Goal: Task Accomplishment & Management: Manage account settings

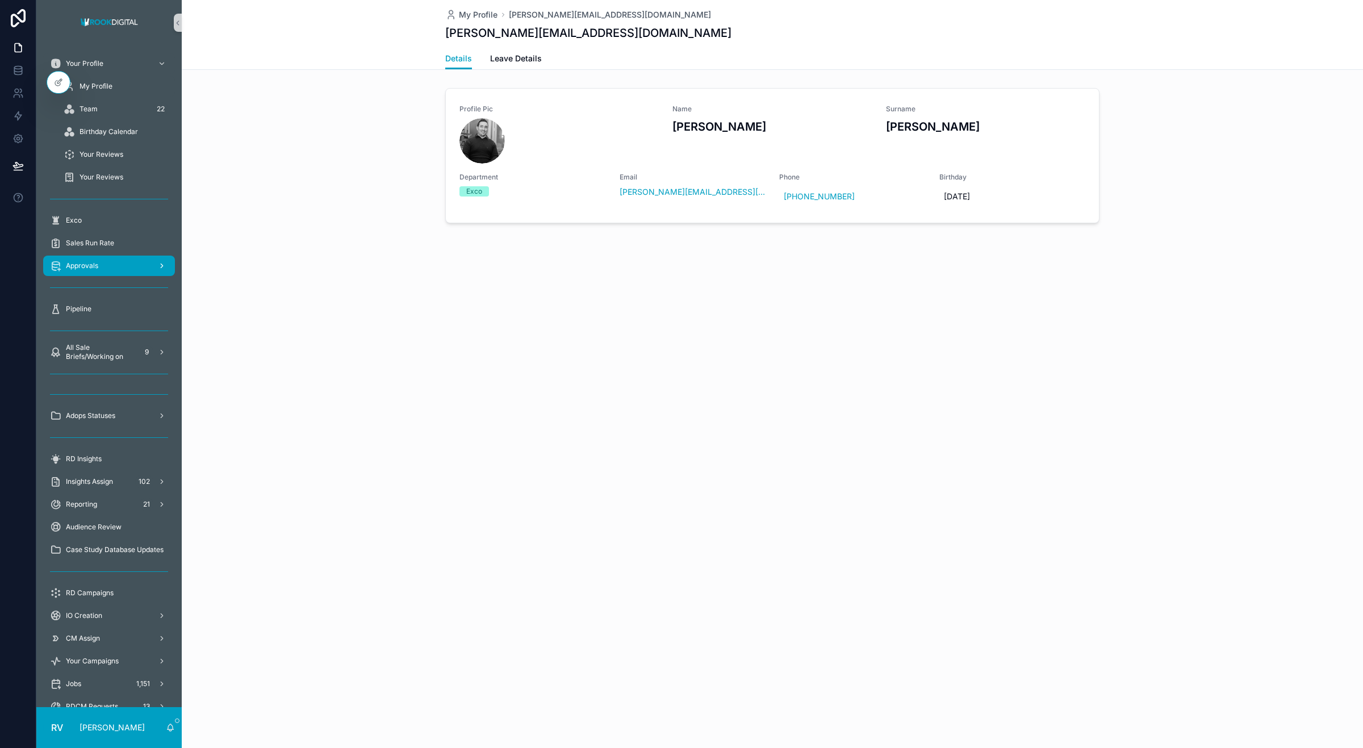
click at [86, 266] on span "Approvals" at bounding box center [82, 265] width 32 height 9
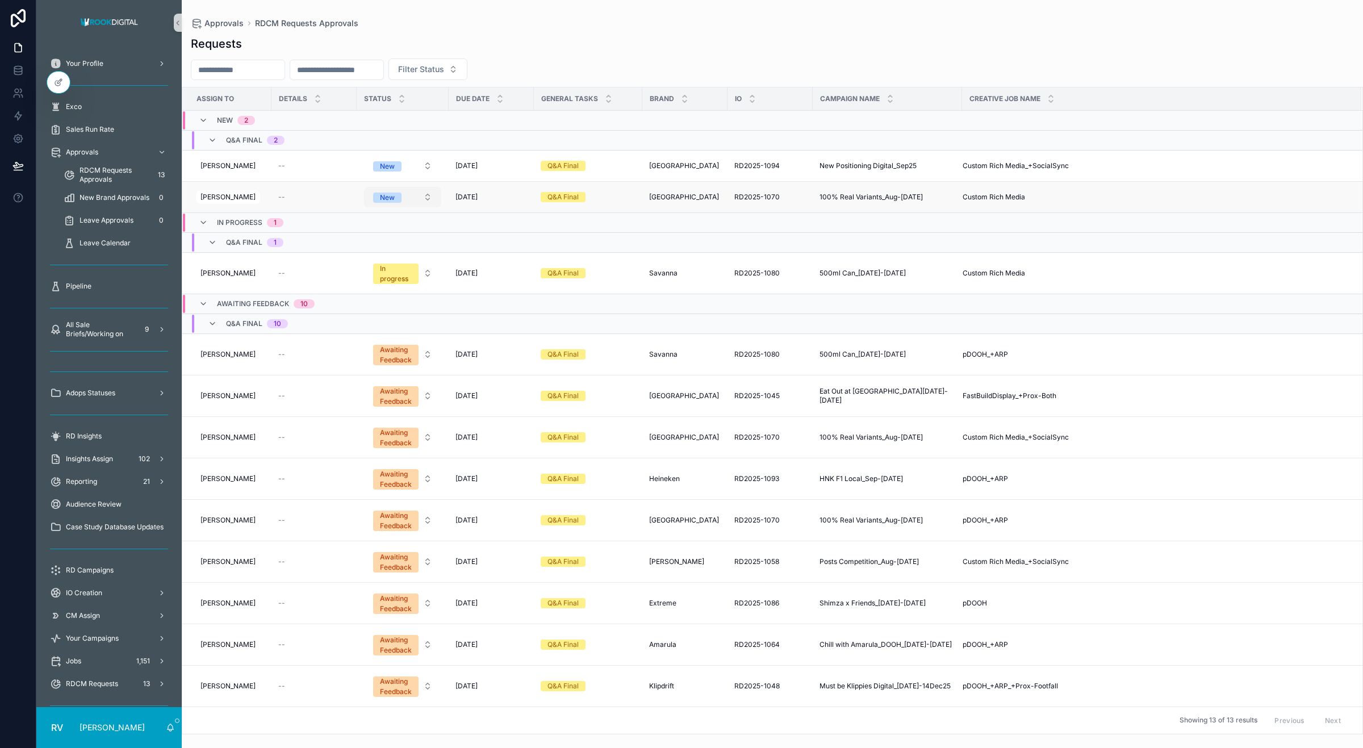
click at [408, 194] on button "New" at bounding box center [402, 197] width 77 height 20
click at [391, 279] on div "In progress" at bounding box center [399, 277] width 136 height 17
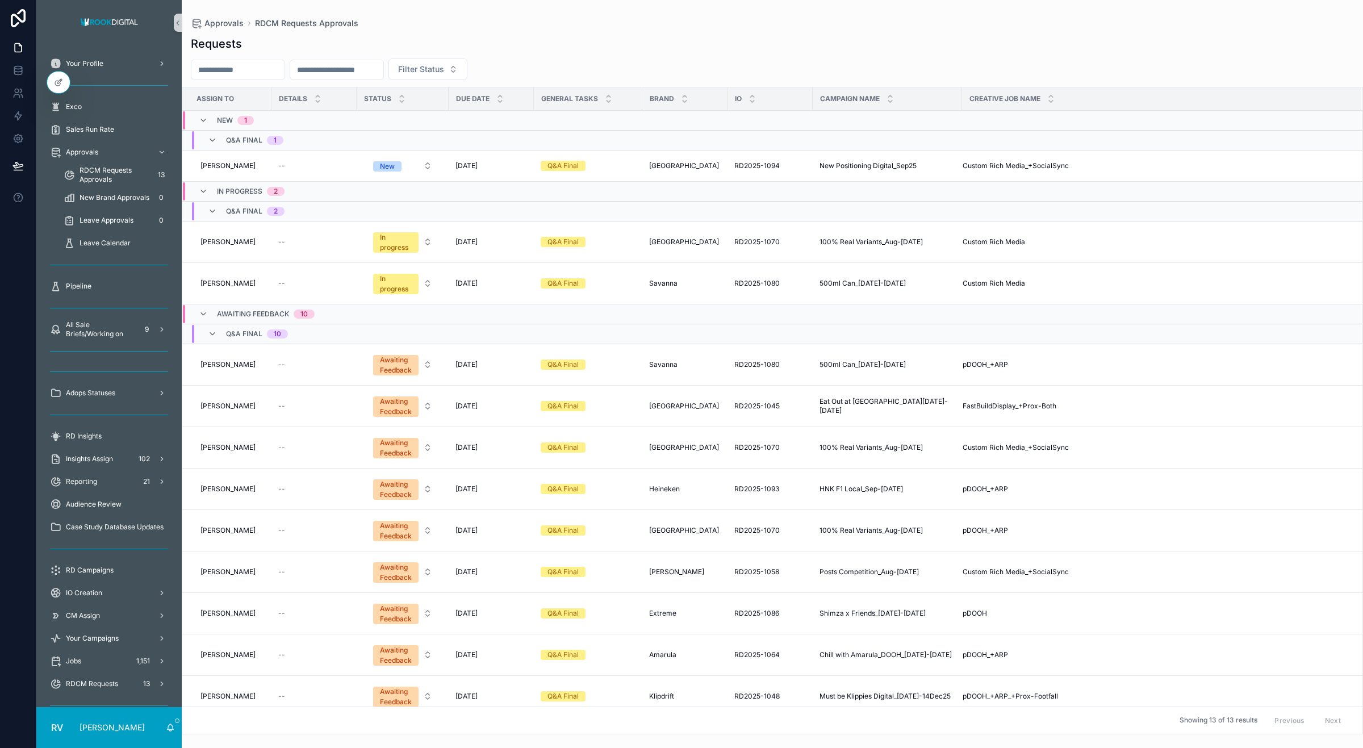
click at [382, 292] on div "In progress" at bounding box center [396, 284] width 32 height 20
click at [398, 385] on div "Awaiting Feedback" at bounding box center [372, 387] width 61 height 10
click at [901, 245] on span "100% Real Variants_Aug-[DATE]" at bounding box center [870, 241] width 103 height 9
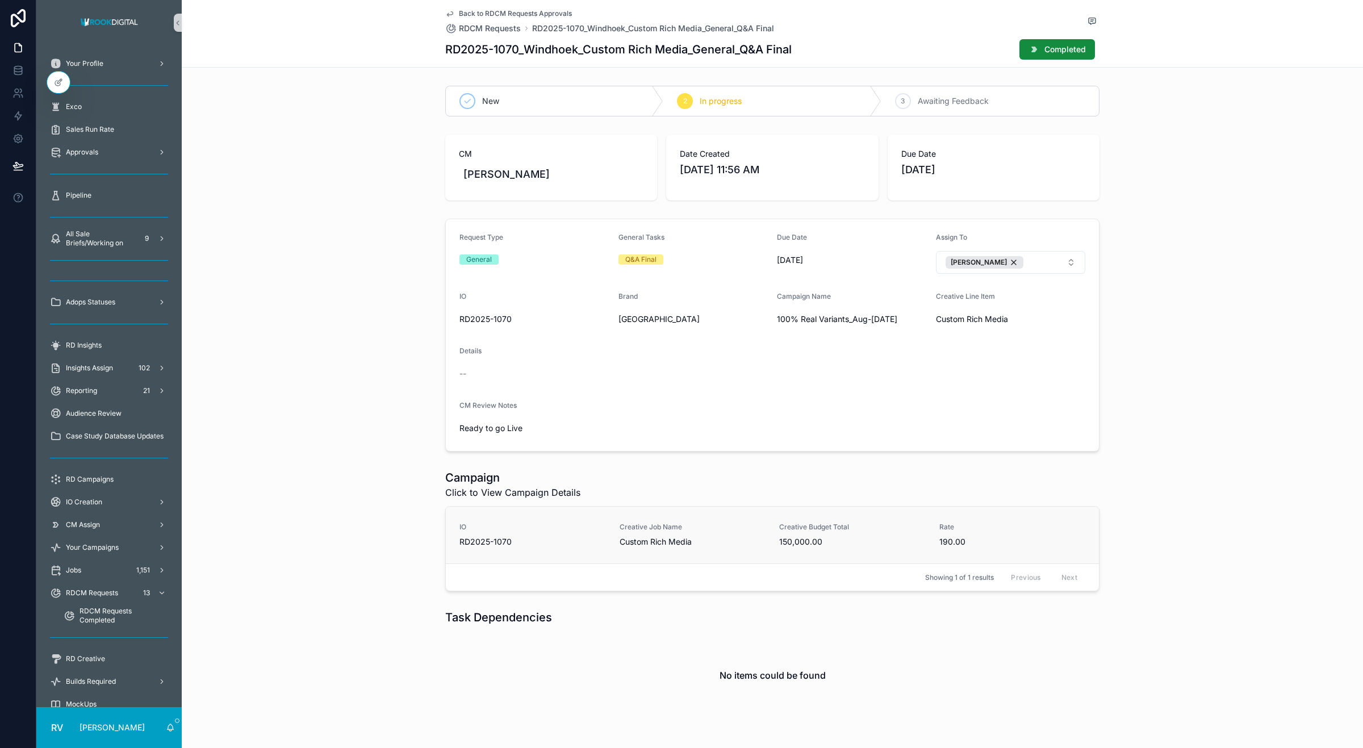
click at [673, 528] on span "Creative Job Name" at bounding box center [692, 526] width 146 height 9
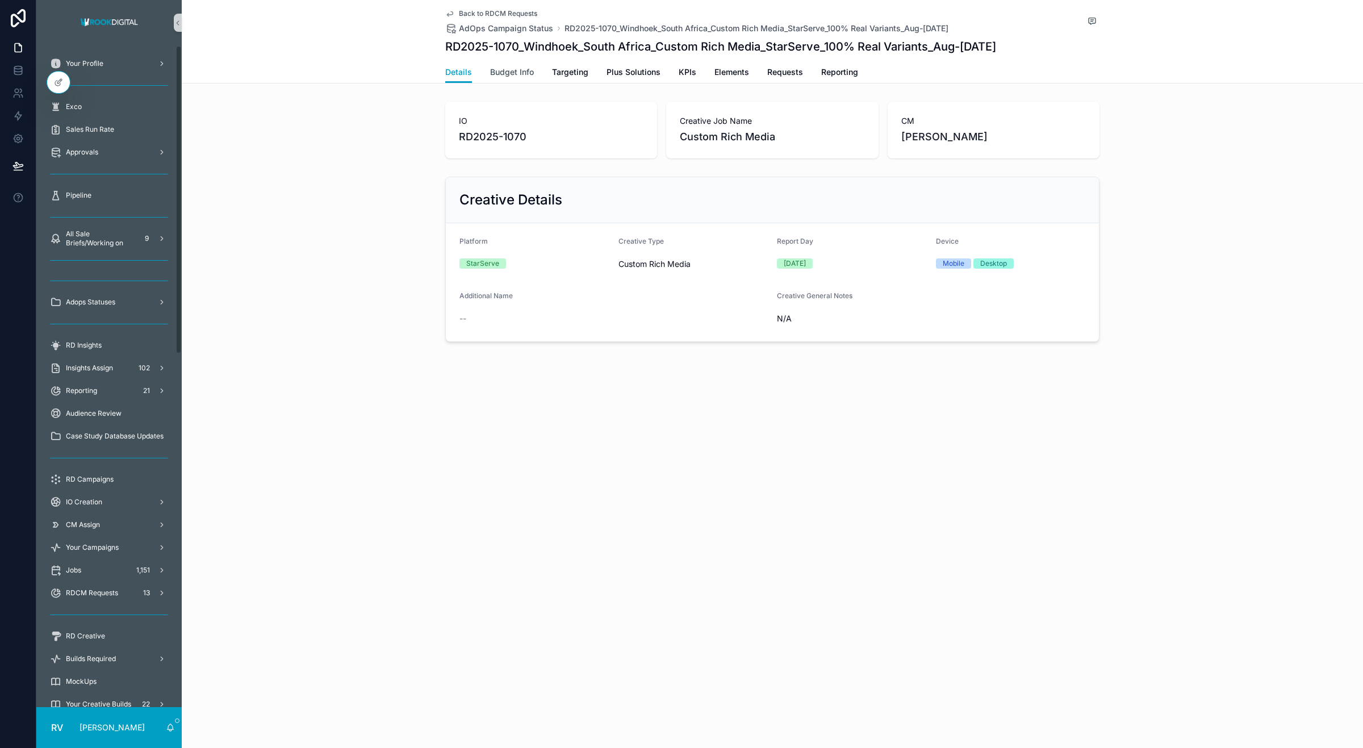
click at [517, 74] on span "Budget Info" at bounding box center [512, 71] width 44 height 11
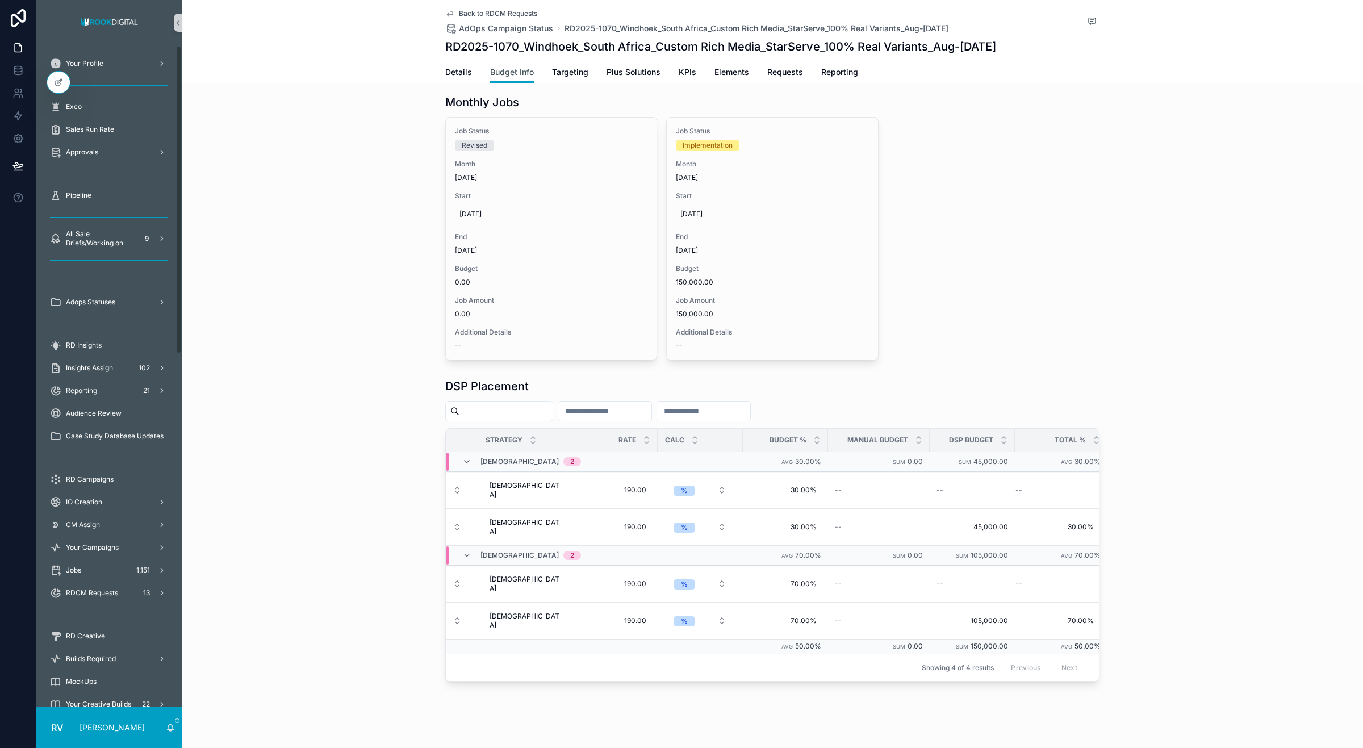
scroll to position [0, 138]
click at [18, 91] on icon at bounding box center [17, 91] width 4 height 4
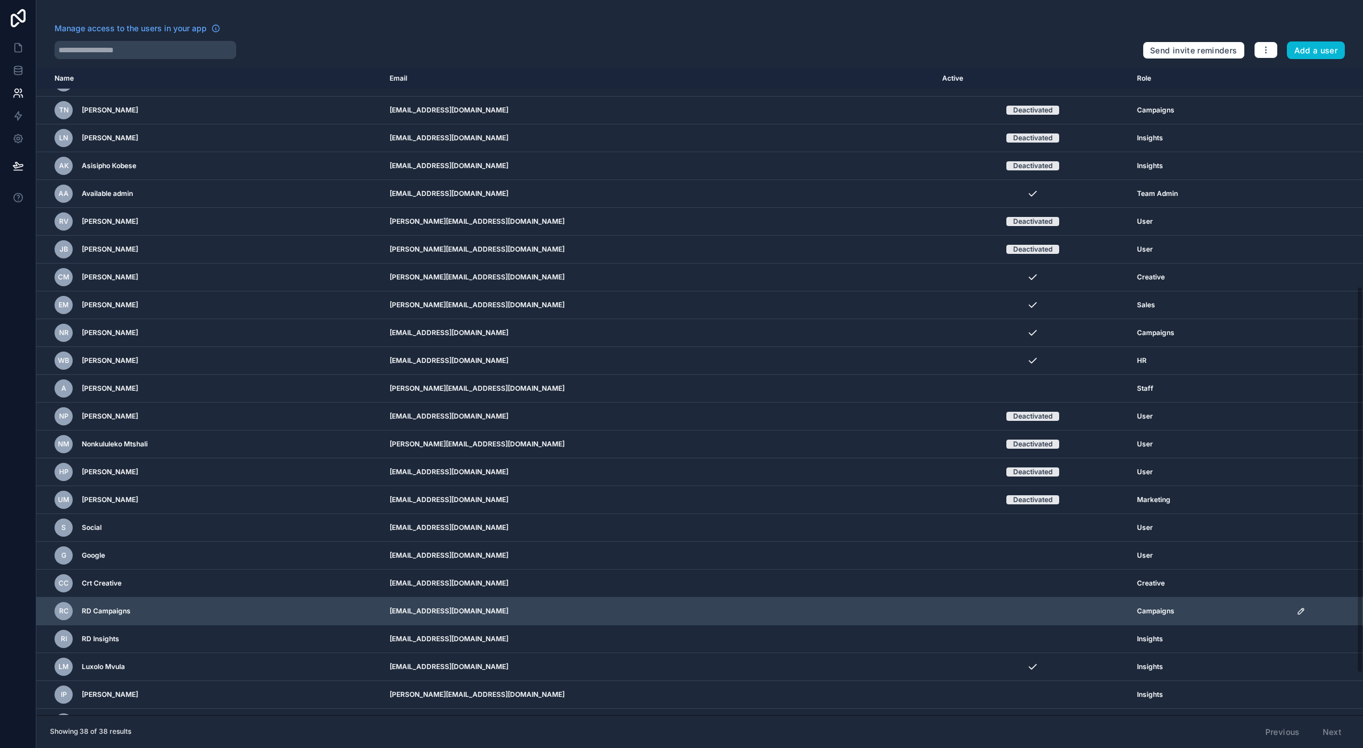
scroll to position [435, 0]
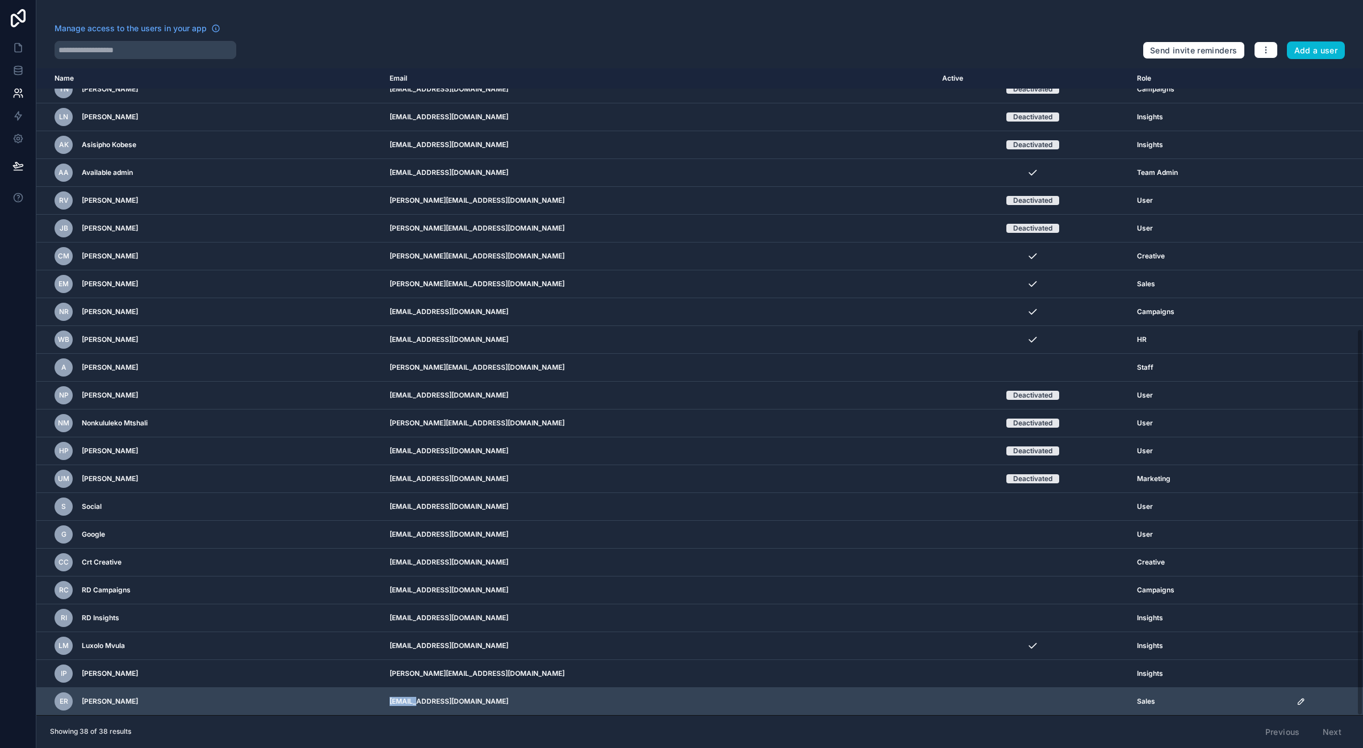
drag, startPoint x: 468, startPoint y: 700, endPoint x: 495, endPoint y: 703, distance: 26.3
click at [495, 703] on td "[EMAIL_ADDRESS][DOMAIN_NAME]" at bounding box center [659, 702] width 552 height 28
click at [722, 706] on td "[EMAIL_ADDRESS][DOMAIN_NAME]" at bounding box center [659, 702] width 552 height 28
click at [1296, 703] on icon "scrollable content" at bounding box center [1300, 701] width 9 height 9
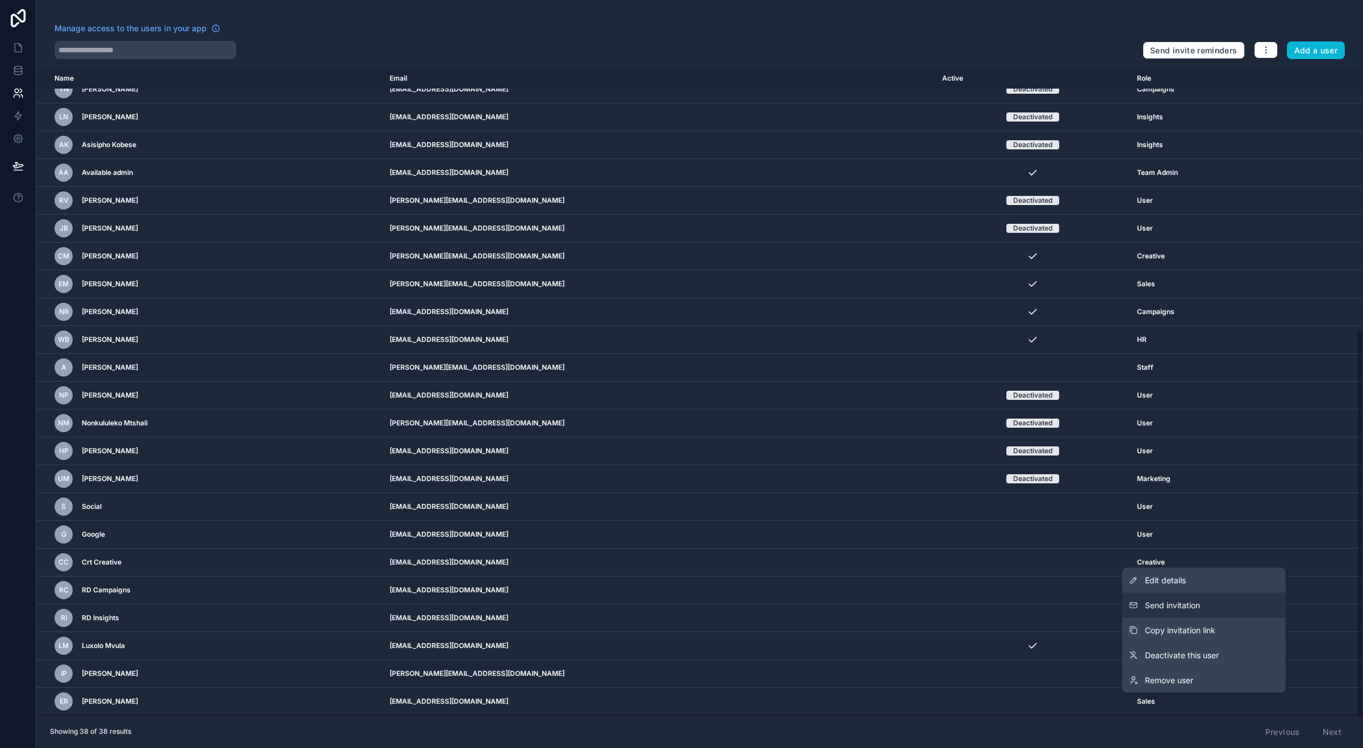
click at [1178, 605] on span "Send invitation" at bounding box center [1172, 605] width 55 height 11
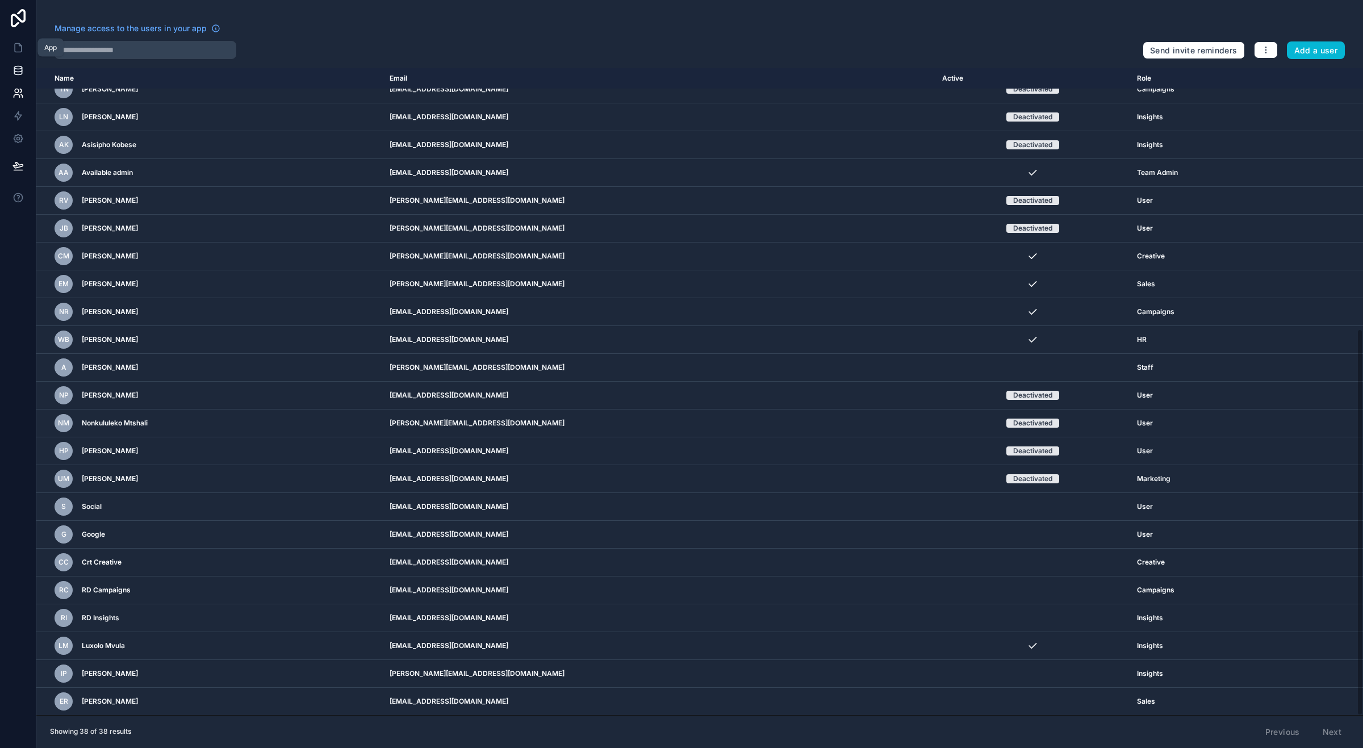
drag, startPoint x: 18, startPoint y: 44, endPoint x: 7, endPoint y: 71, distance: 29.3
click at [18, 43] on icon at bounding box center [17, 47] width 11 height 11
